Goal: Register for event/course

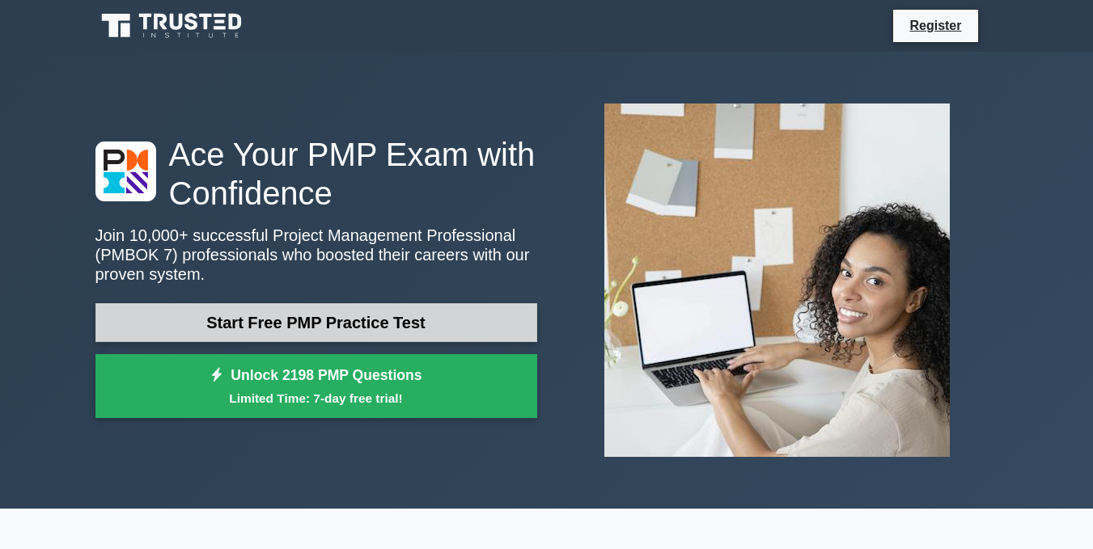
click at [194, 326] on link "Start Free PMP Practice Test" at bounding box center [316, 322] width 442 height 39
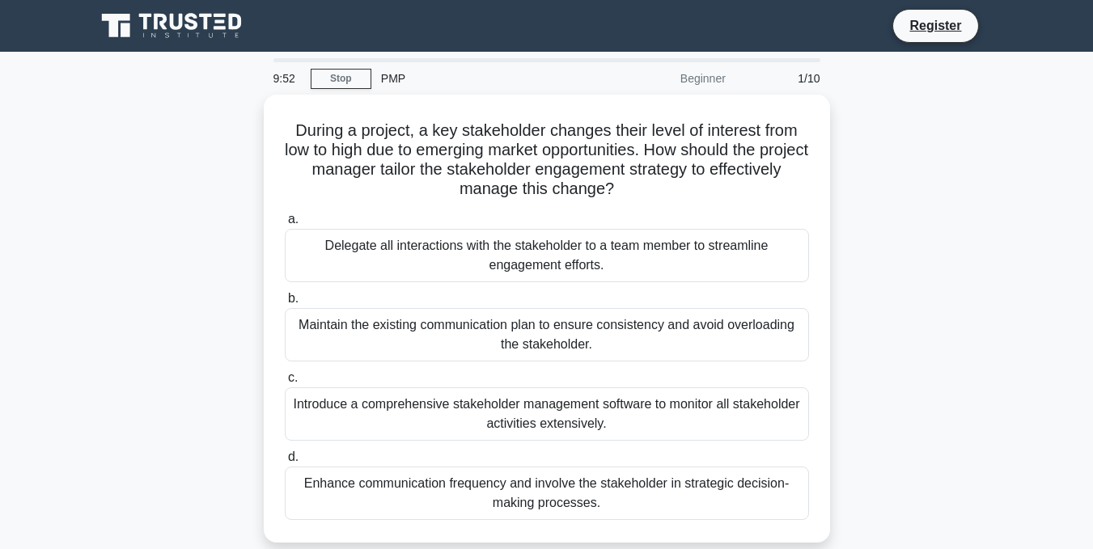
click at [396, 72] on div "PMP" at bounding box center [482, 78] width 223 height 32
click at [370, 78] on link "Stop" at bounding box center [341, 79] width 61 height 20
click at [346, 83] on link "Stop" at bounding box center [341, 79] width 61 height 20
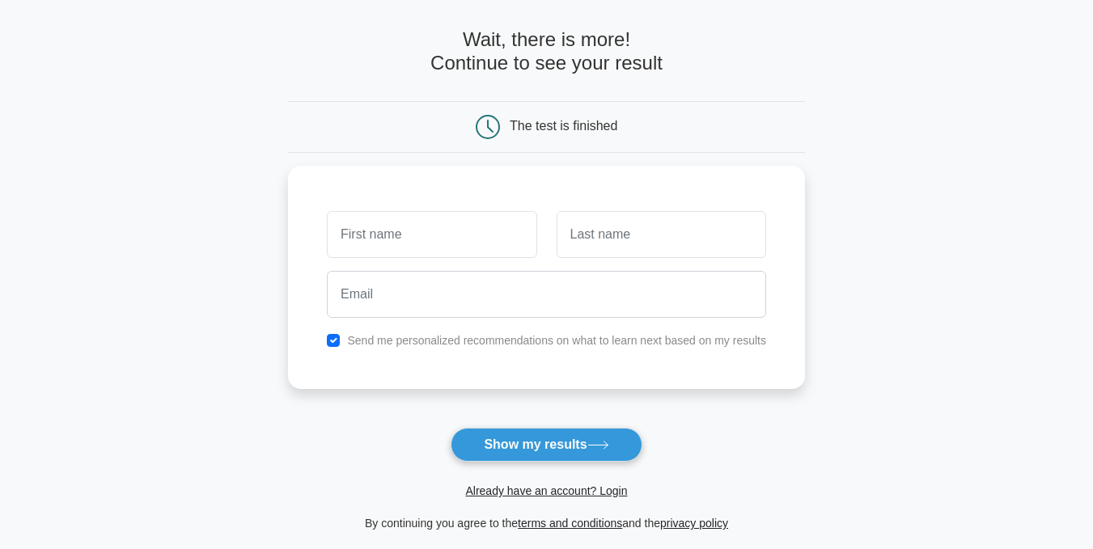
scroll to position [64, 0]
